Goal: Check status: Check status

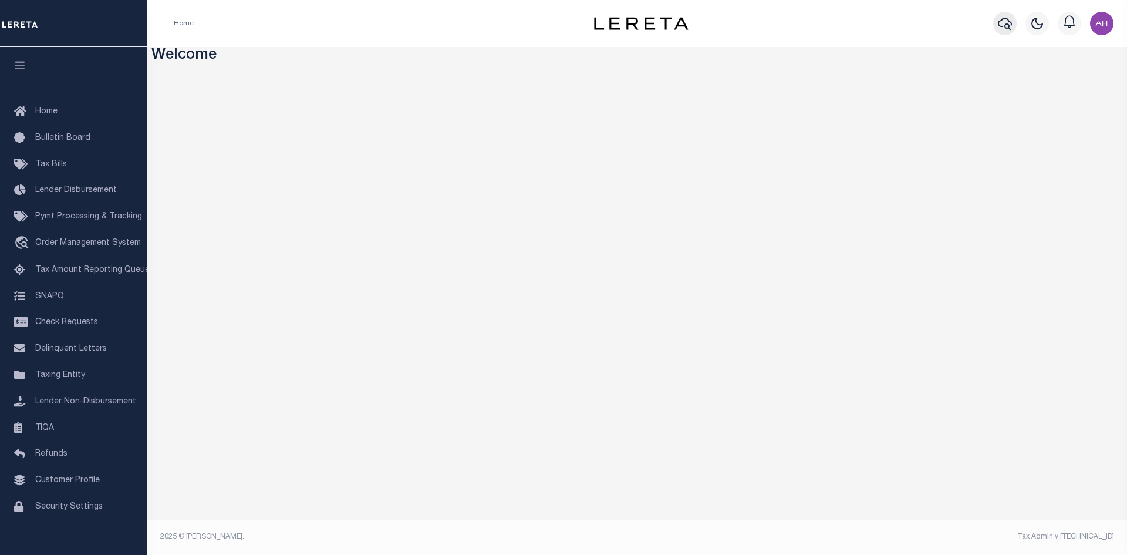
click at [1003, 22] on icon "button" at bounding box center [1005, 23] width 14 height 14
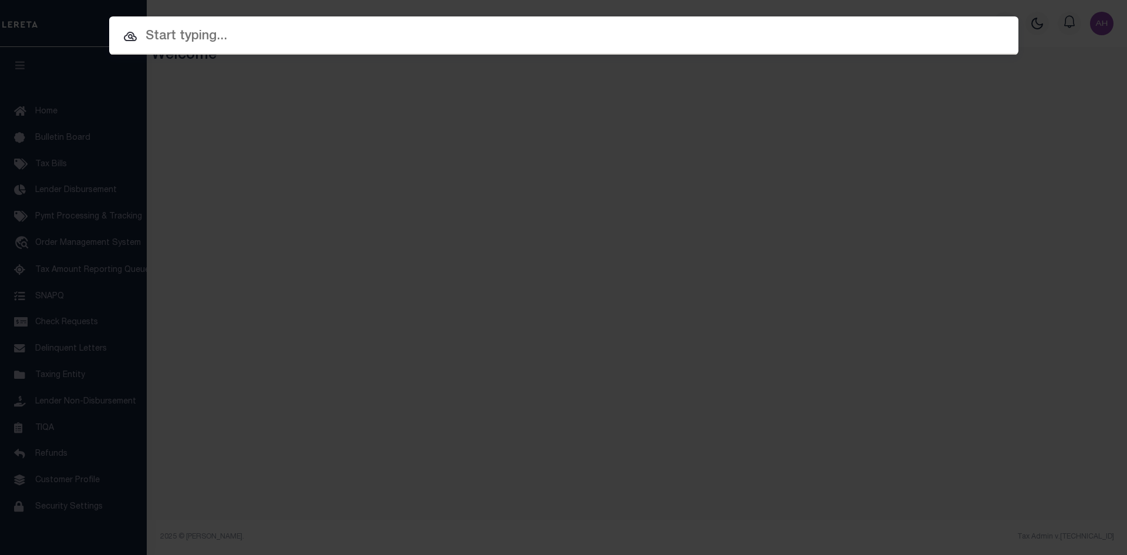
paste input "04.028.20.43.0013"
type input "04.028.20.43.0013"
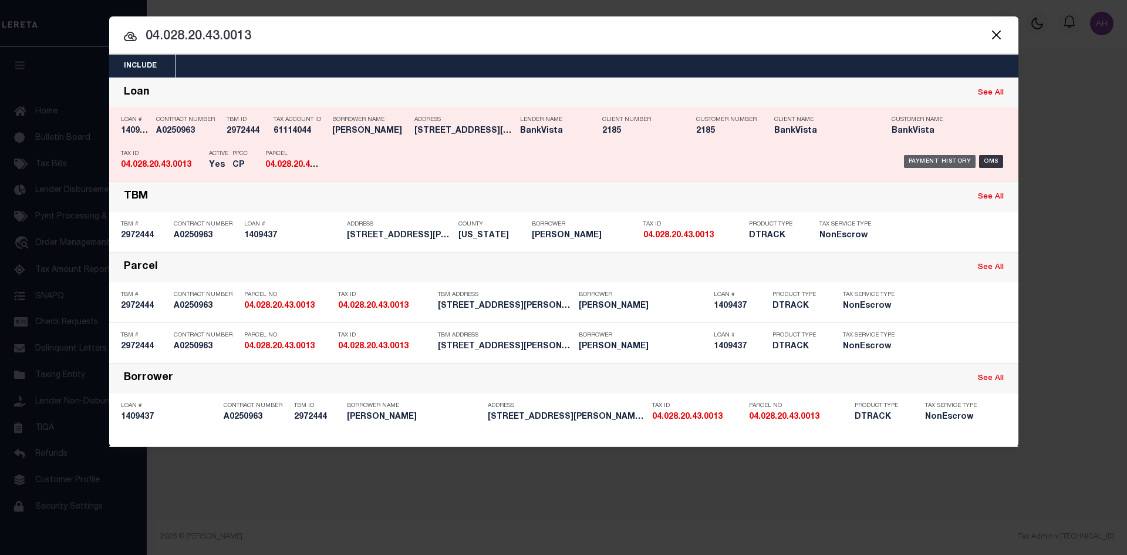
click at [936, 167] on div "Payment History" at bounding box center [940, 161] width 72 height 13
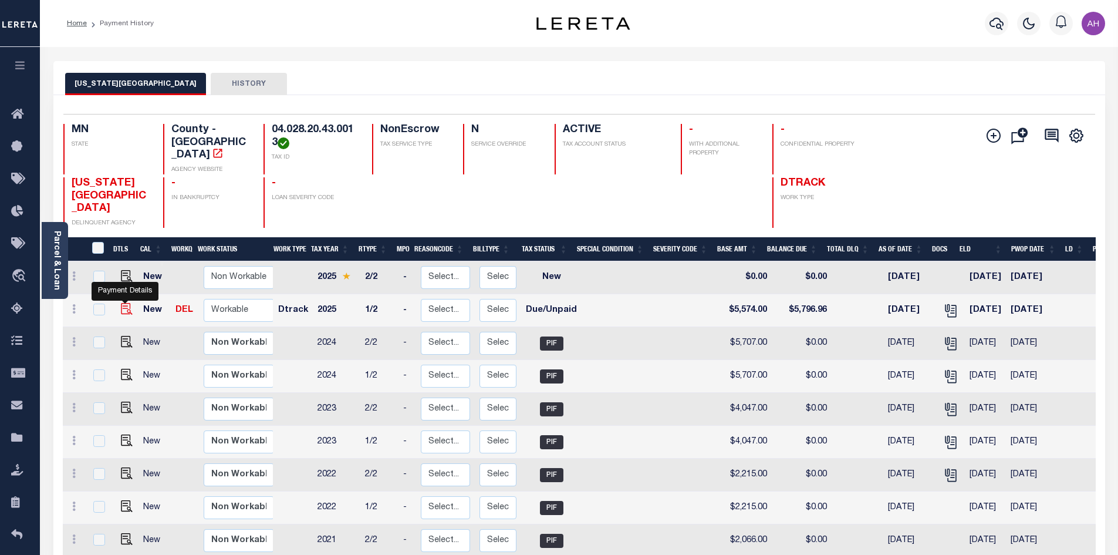
click at [126, 303] on img "" at bounding box center [127, 309] width 12 height 12
checkbox input "true"
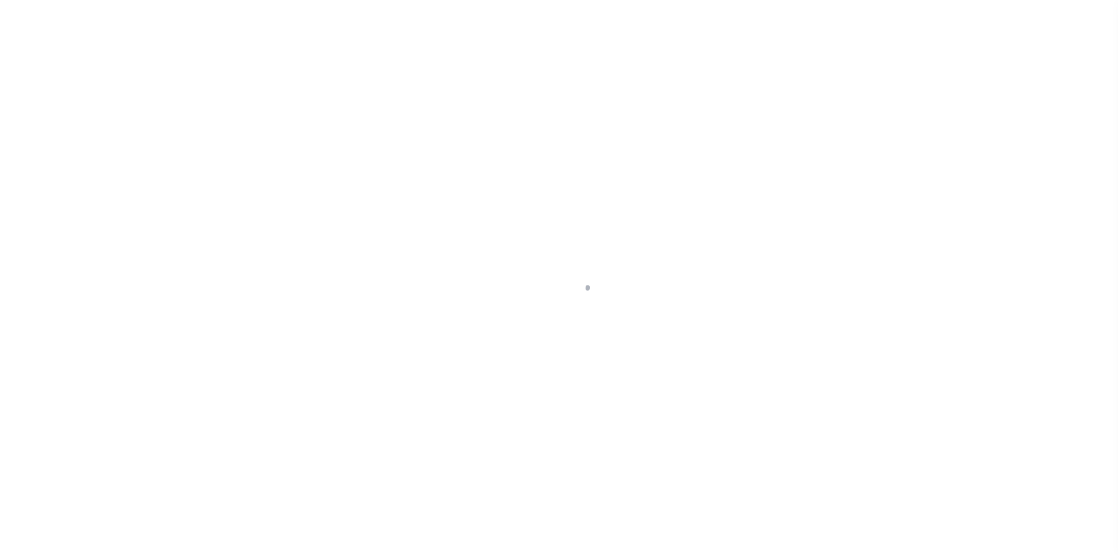
select select "DUE"
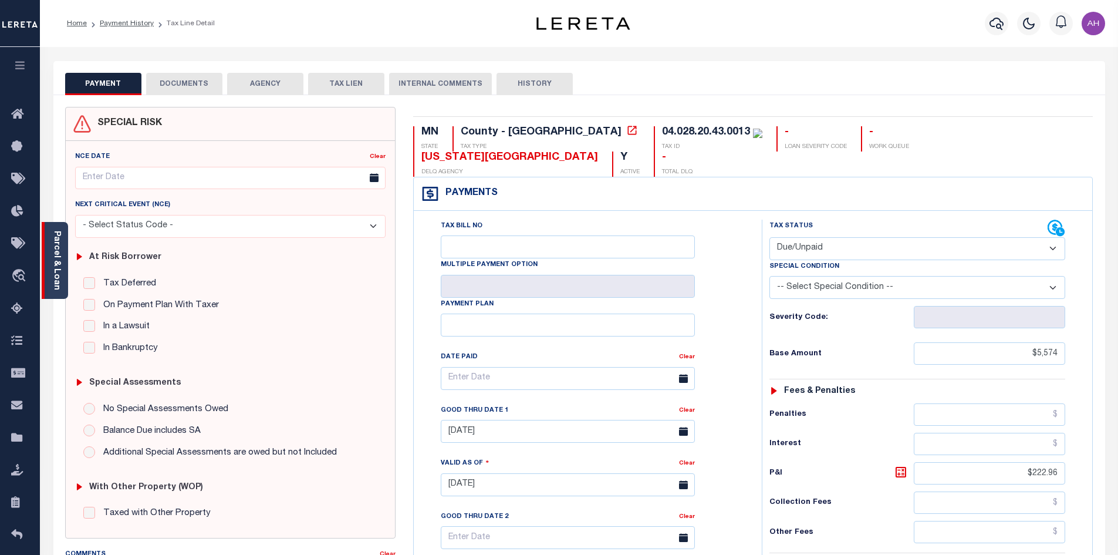
click at [62, 270] on div "Parcel & Loan" at bounding box center [55, 260] width 26 height 77
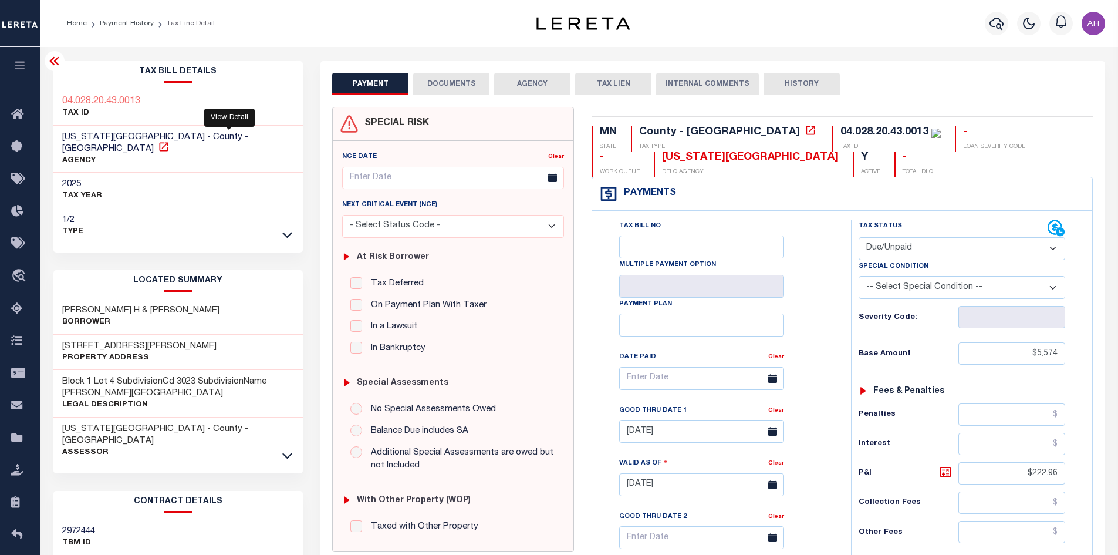
click at [170, 141] on icon at bounding box center [164, 147] width 12 height 12
click at [113, 21] on link "Payment History" at bounding box center [127, 23] width 54 height 7
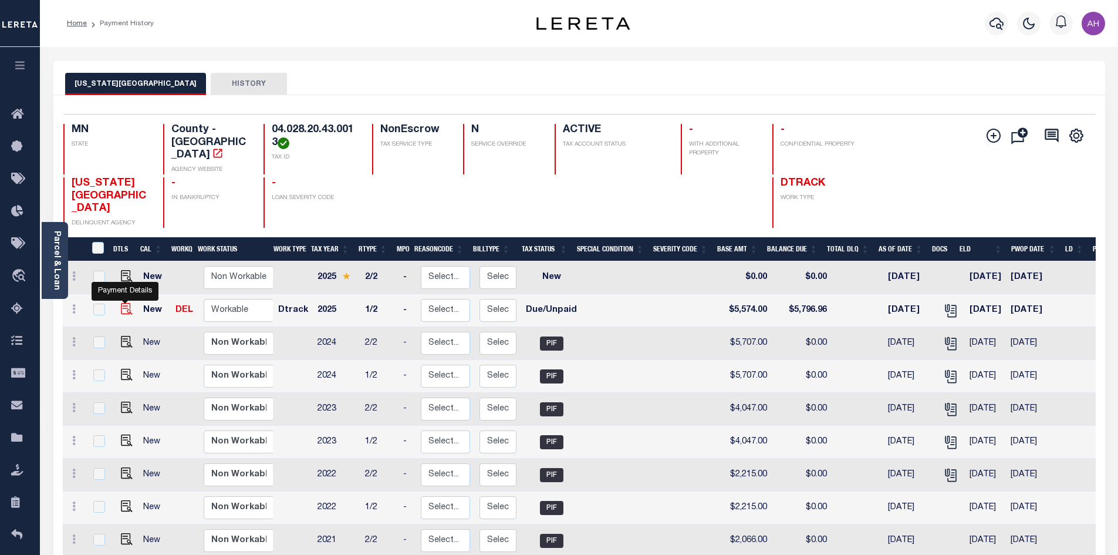
click at [131, 303] on img "" at bounding box center [127, 309] width 12 height 12
checkbox input "true"
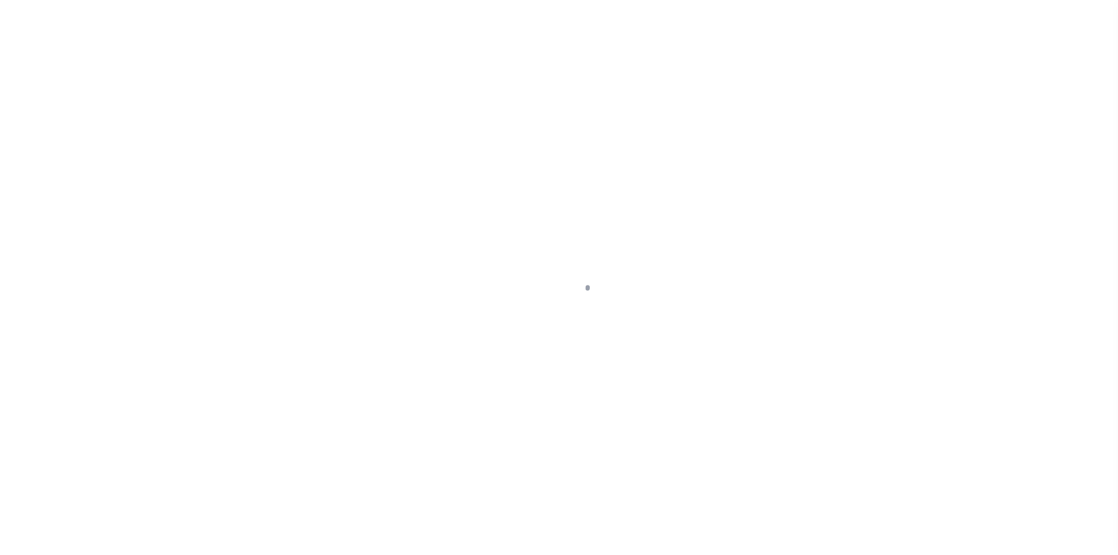
select select "DUE"
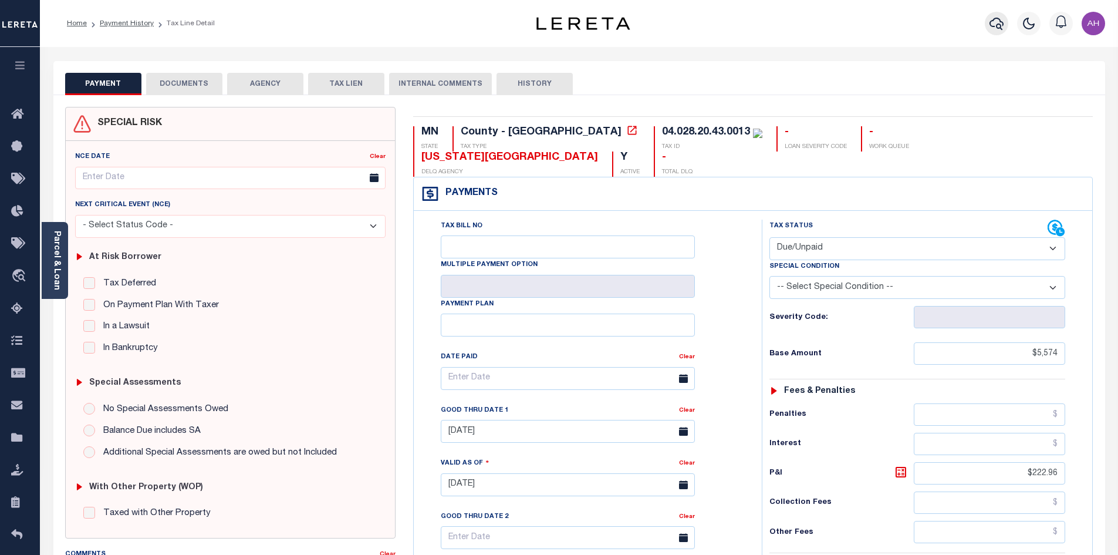
click at [995, 22] on icon "button" at bounding box center [997, 23] width 14 height 14
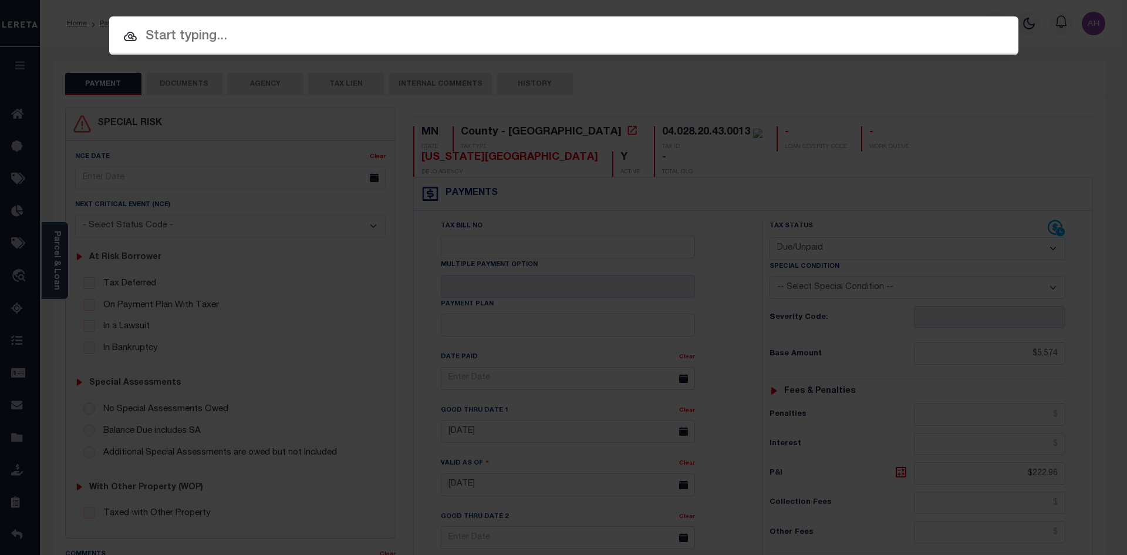
paste input "19.030.20.34.0040"
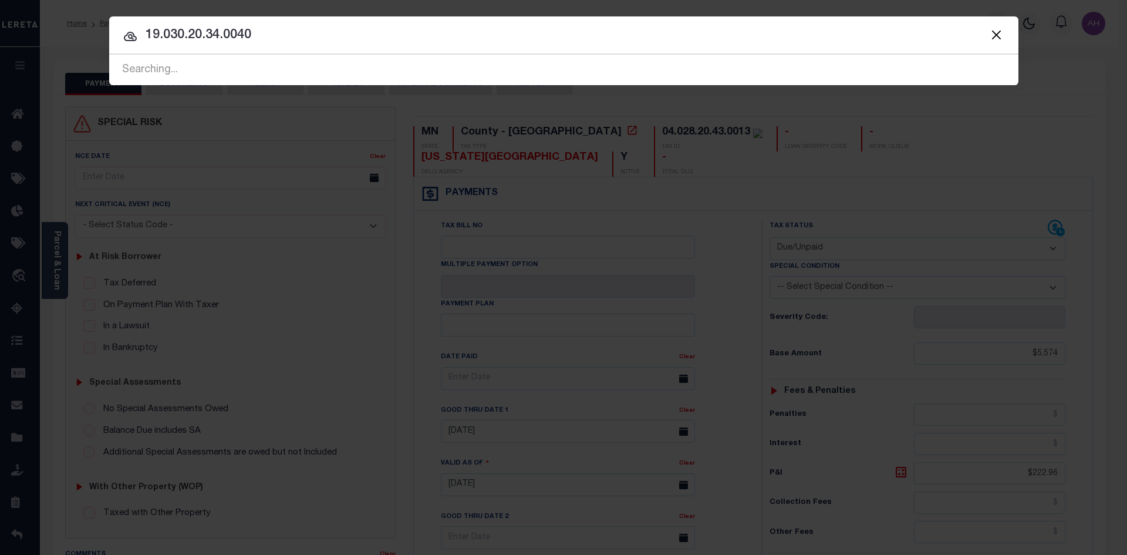
type input "19.030.20.34.0040"
